Goal: Transaction & Acquisition: Register for event/course

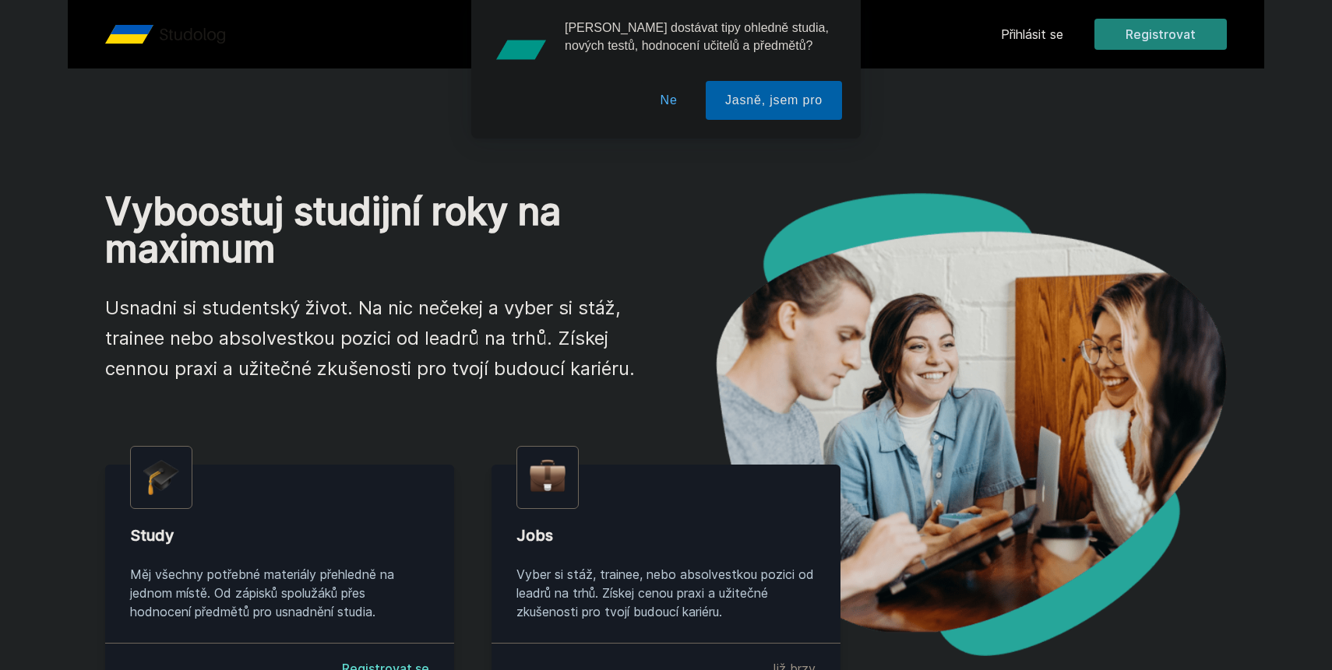
click at [1173, 38] on div "[PERSON_NAME] dostávat tipy ohledně studia, nových testů, hodnocení učitelů a p…" at bounding box center [666, 69] width 1332 height 139
click at [671, 105] on button "Ne" at bounding box center [669, 100] width 56 height 39
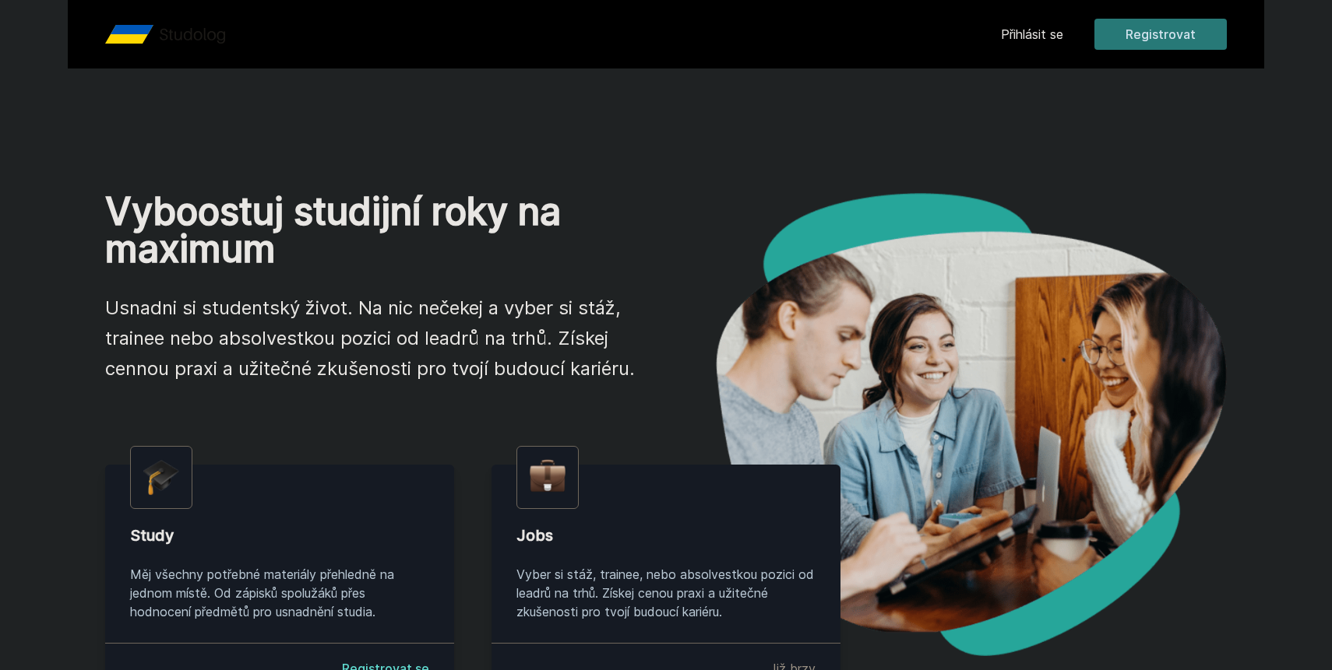
click at [1129, 39] on button "Registrovat" at bounding box center [1160, 34] width 132 height 31
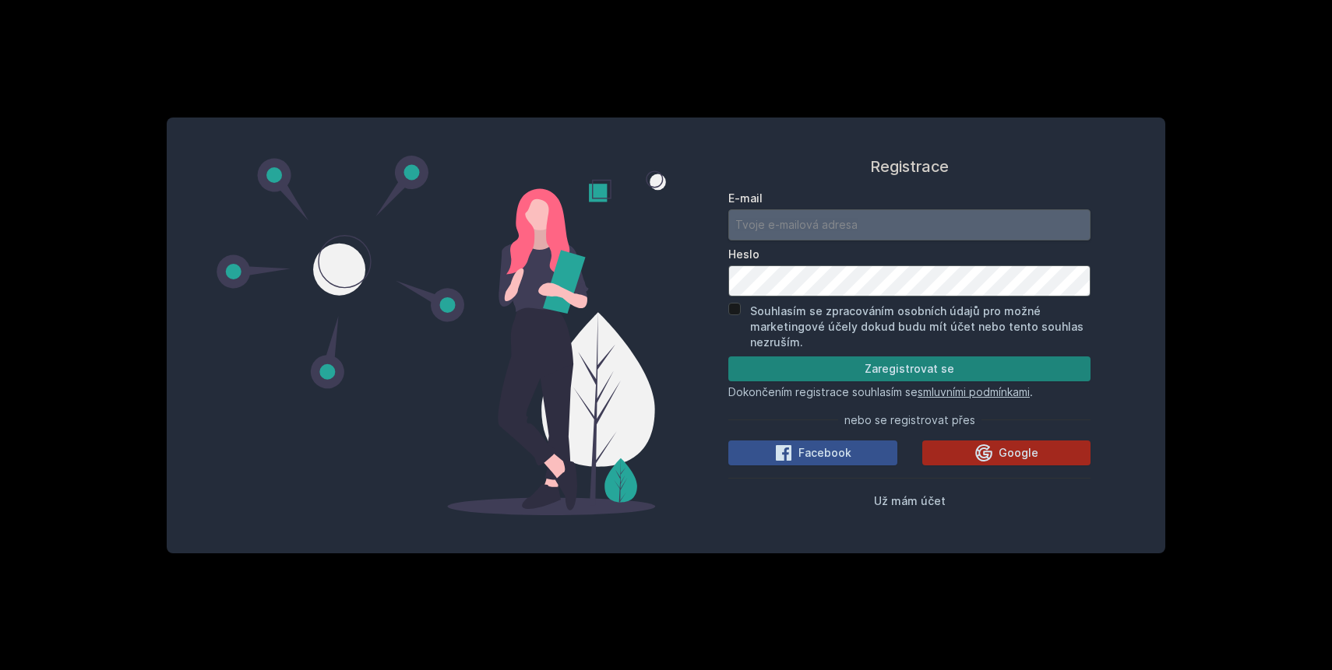
click at [809, 229] on input "E-mail" at bounding box center [909, 224] width 362 height 31
type input "[PERSON_NAME][EMAIL_ADDRESS][DOMAIN_NAME]"
click at [734, 315] on div "Souhlasím se zpracováním osobních údajů pro možné marketingové účely dokud budu…" at bounding box center [909, 326] width 362 height 47
click at [735, 315] on div "Souhlasím se zpracováním osobních údajů pro možné marketingové účely dokud budu…" at bounding box center [909, 326] width 362 height 47
click at [735, 312] on input "Souhlasím se zpracováním osobních údajů pro možné marketingové účely dokud budu…" at bounding box center [734, 309] width 12 height 12
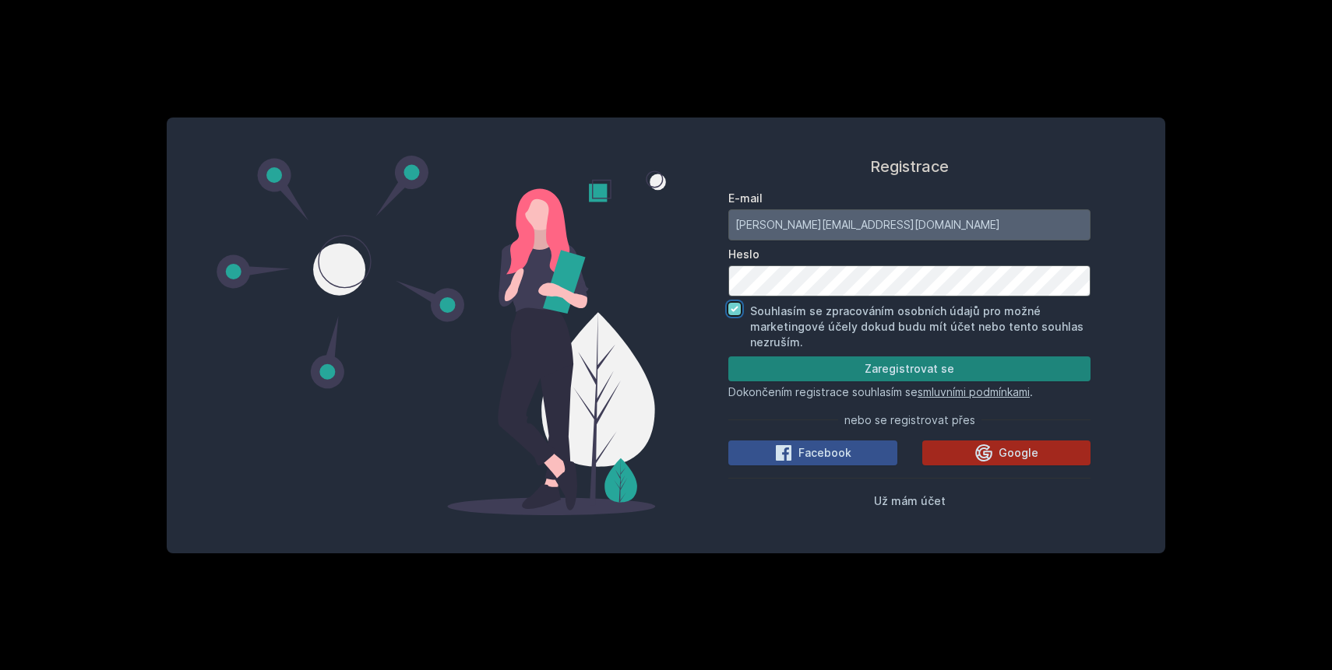
click at [737, 306] on input "Souhlasím se zpracováním osobních údajů pro možné marketingové účely dokud budu…" at bounding box center [734, 309] width 12 height 12
checkbox input "false"
click at [848, 365] on button "Zaregistrovat se" at bounding box center [909, 369] width 362 height 25
click at [834, 370] on button "Zaregistrovat se" at bounding box center [909, 369] width 362 height 25
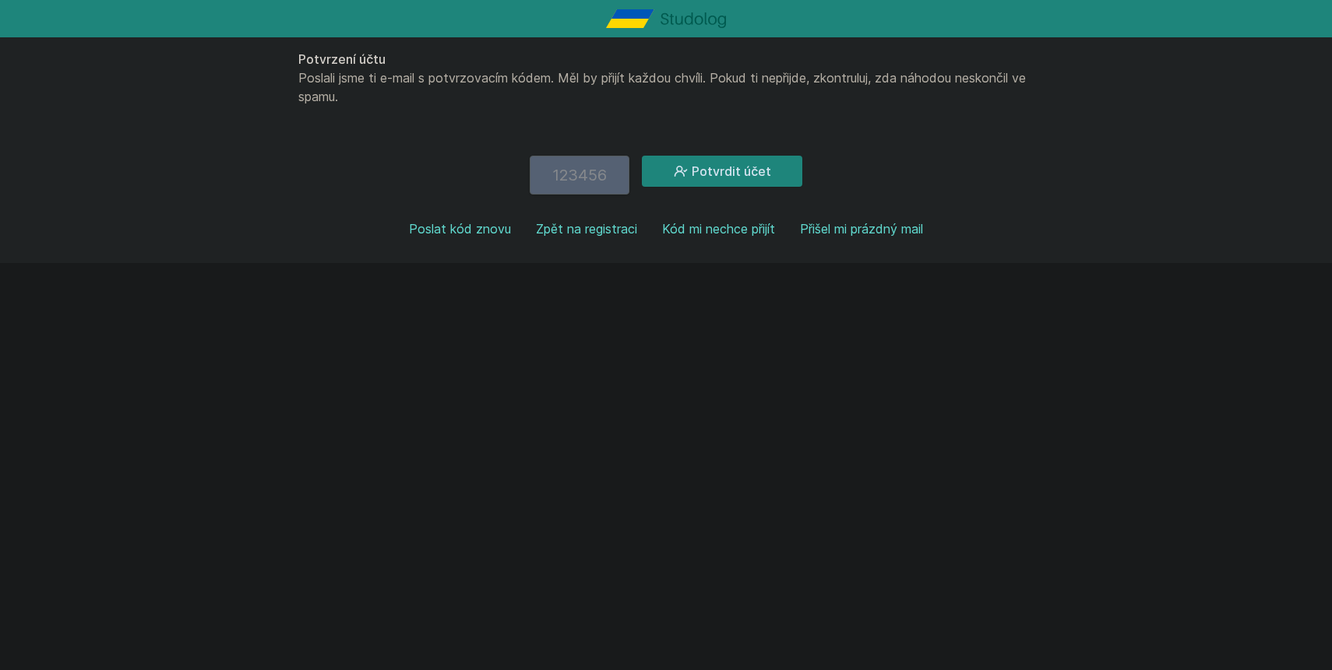
paste input "786798"
type input "786798"
click at [723, 170] on button "Potvrdit účet" at bounding box center [722, 171] width 160 height 31
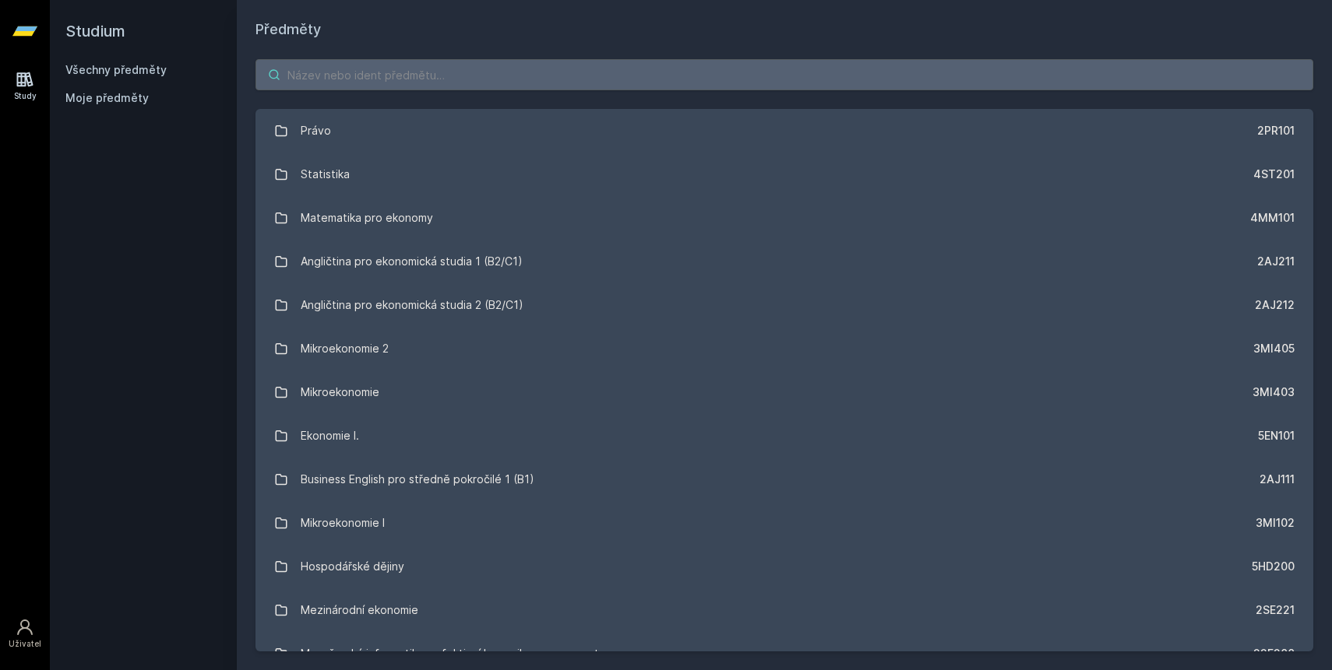
click at [411, 80] on input "search" at bounding box center [783, 74] width 1057 height 31
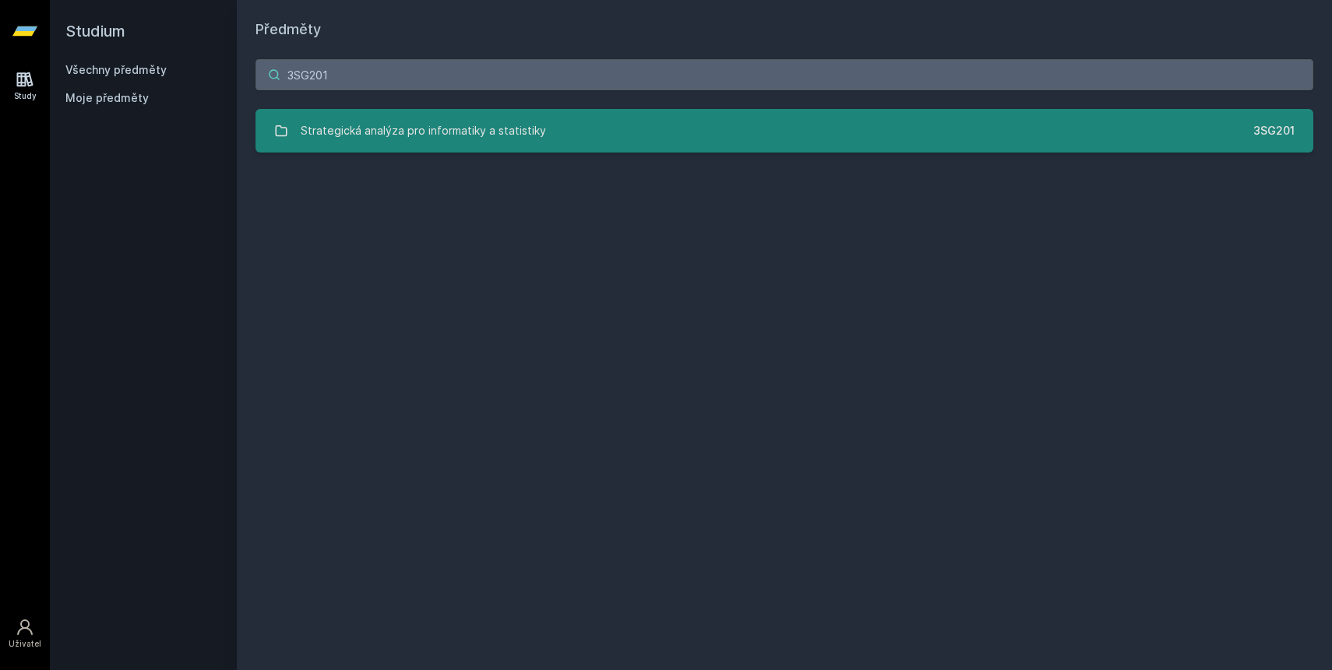
type input "3SG201"
click at [406, 132] on div "Strategická analýza pro informatiky a statistiky" at bounding box center [423, 130] width 245 height 31
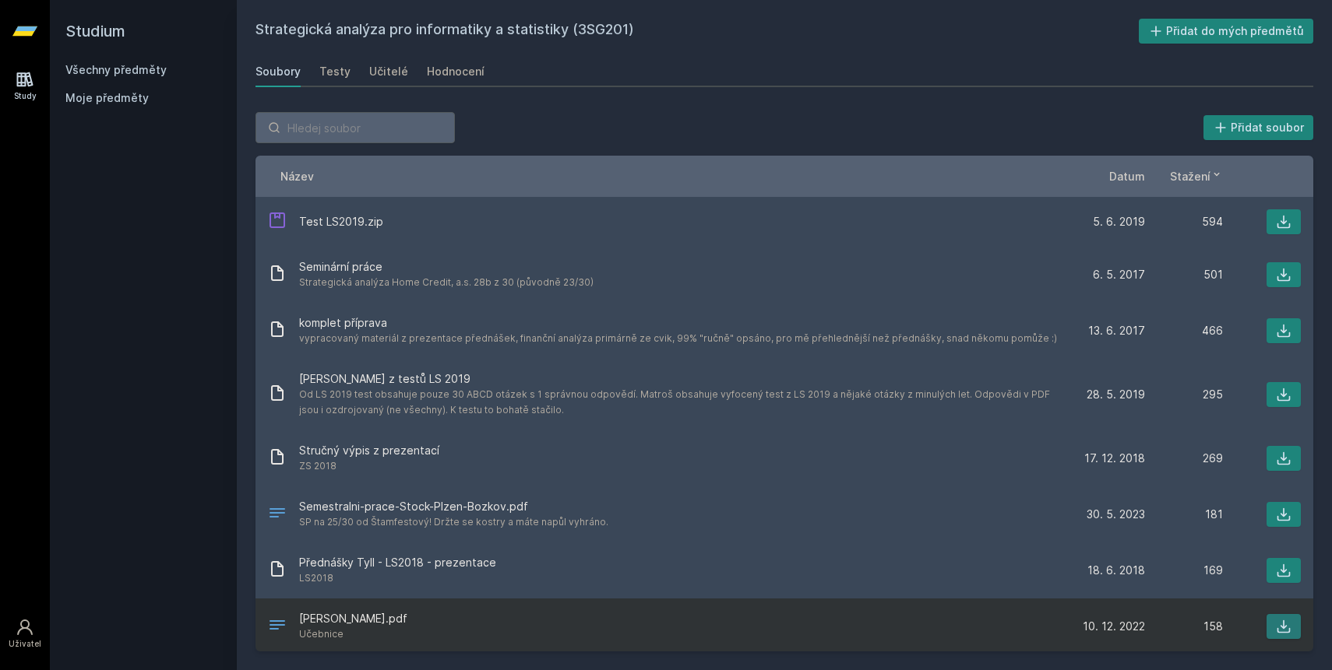
click at [1286, 624] on icon at bounding box center [1283, 627] width 16 height 16
